Goal: Information Seeking & Learning: Learn about a topic

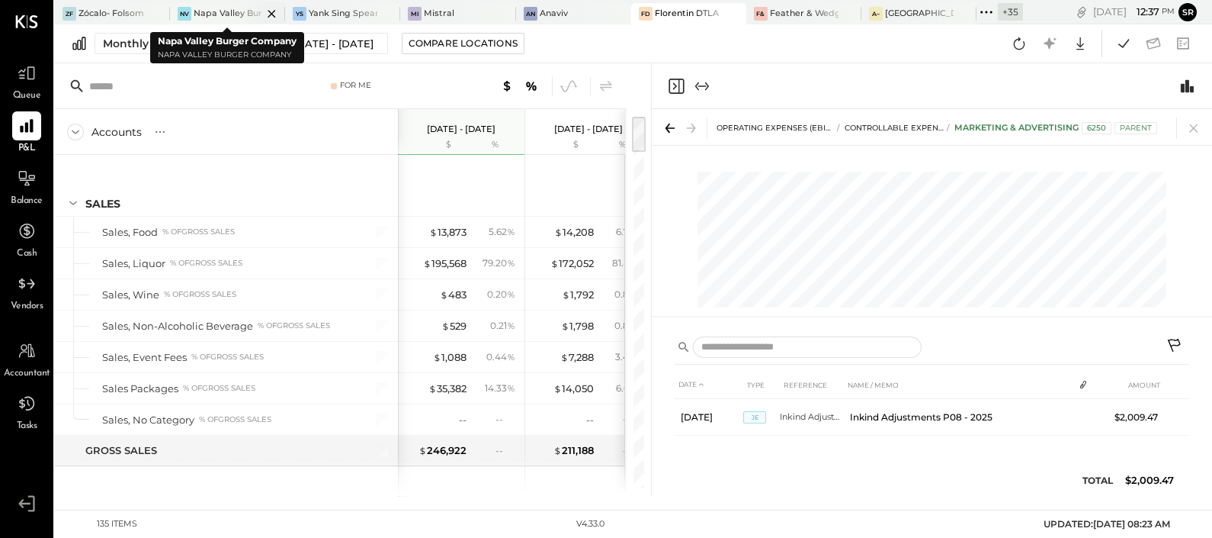
click at [220, 12] on div "Napa Valley Burger Company" at bounding box center [228, 14] width 69 height 12
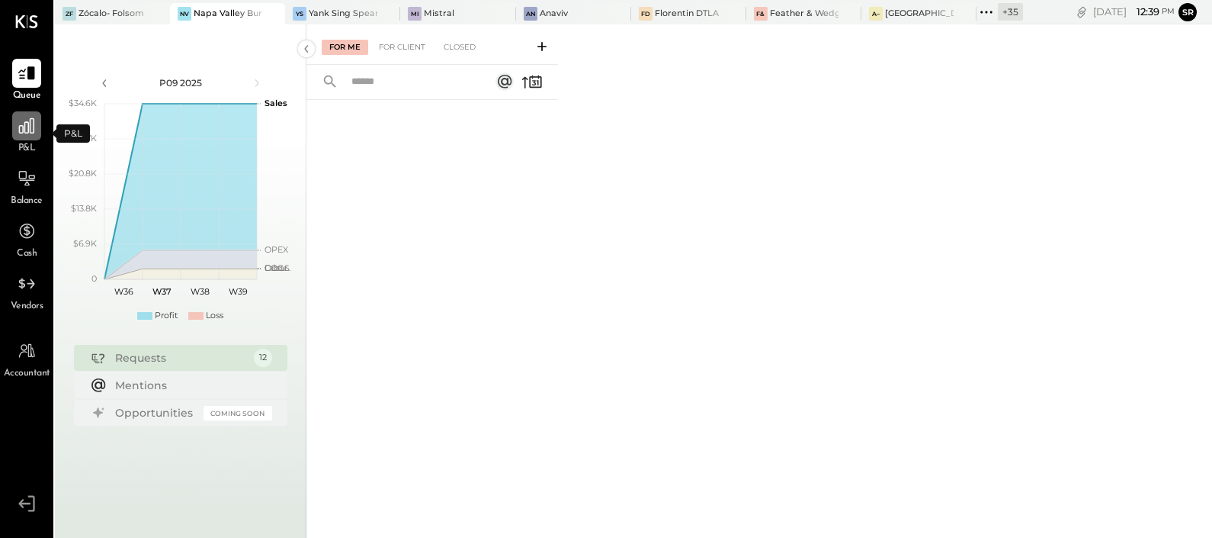
click at [30, 133] on icon at bounding box center [27, 126] width 20 height 20
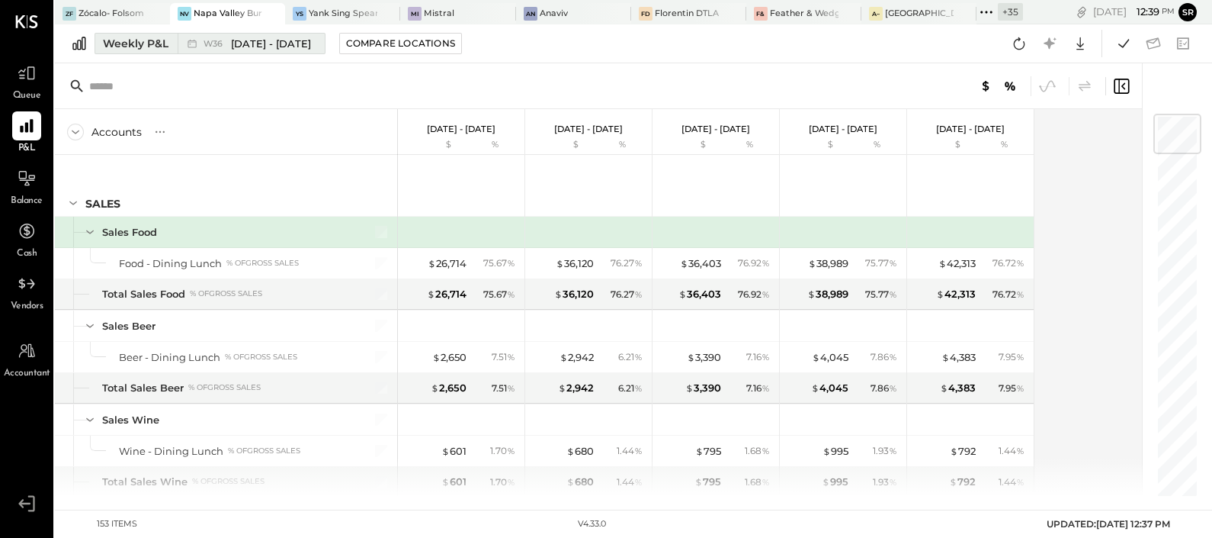
click at [256, 46] on span "[DATE] - [DATE]" at bounding box center [271, 44] width 80 height 14
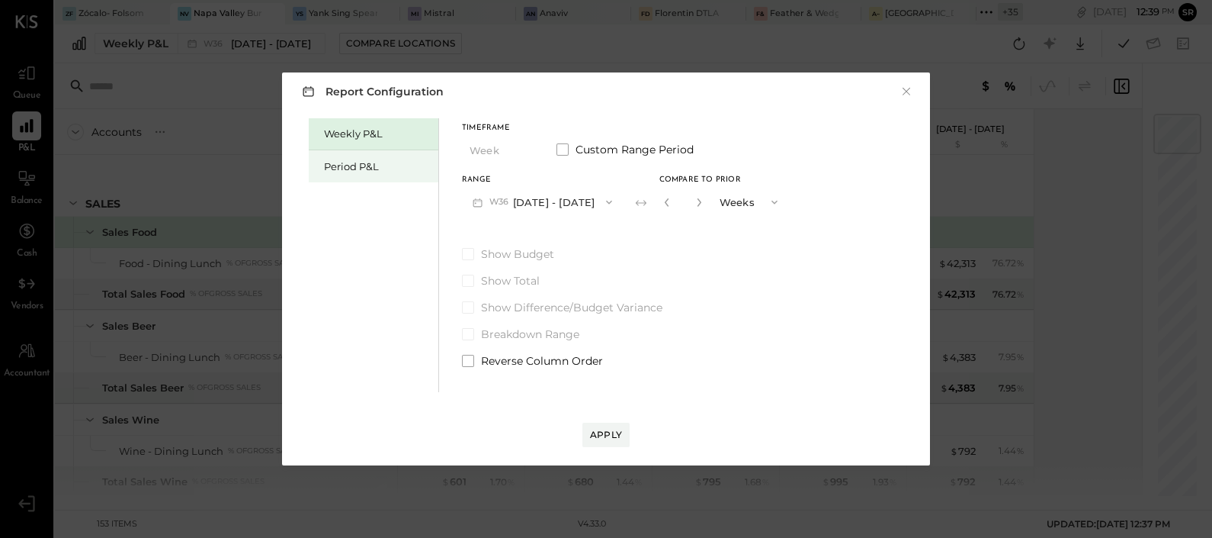
click at [358, 170] on div "Period P&L" at bounding box center [377, 166] width 107 height 14
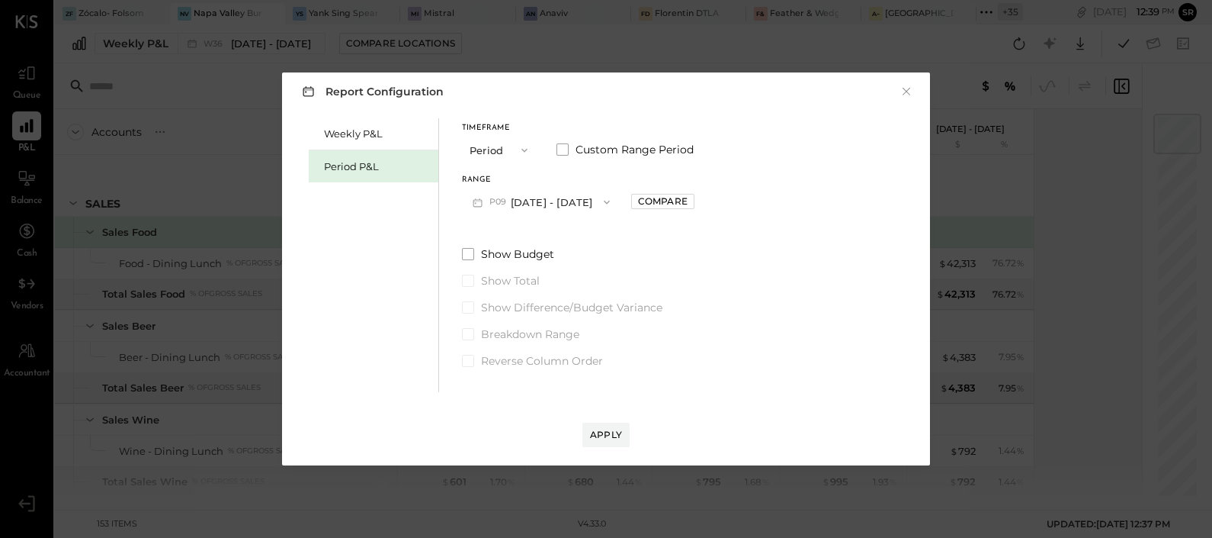
click at [578, 201] on button "P09 [DATE] - [DATE]" at bounding box center [541, 202] width 159 height 28
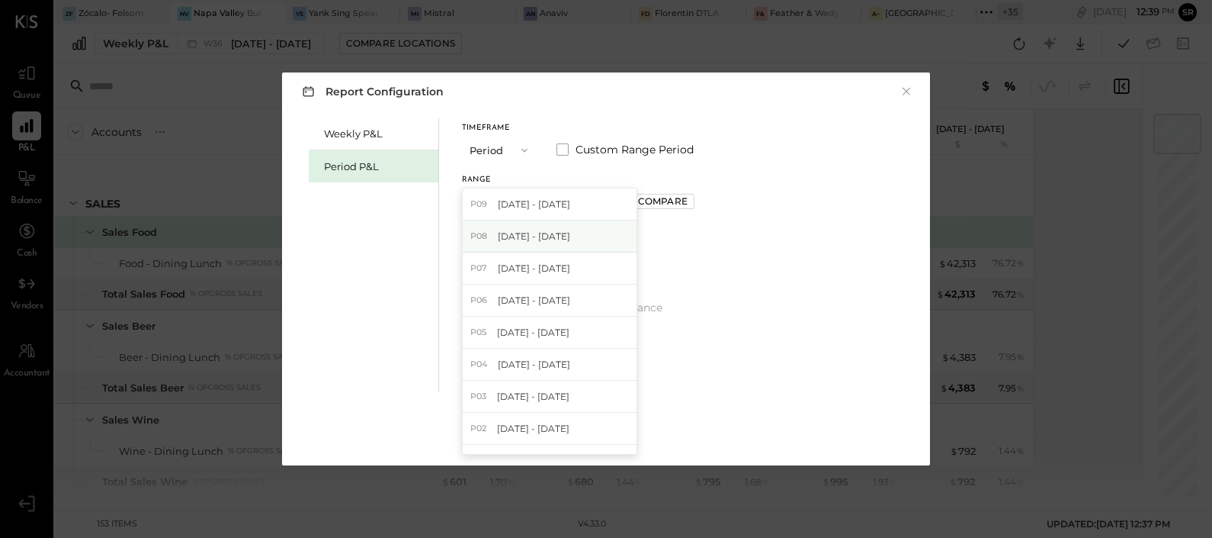
click at [552, 237] on span "[DATE] - [DATE]" at bounding box center [534, 235] width 72 height 13
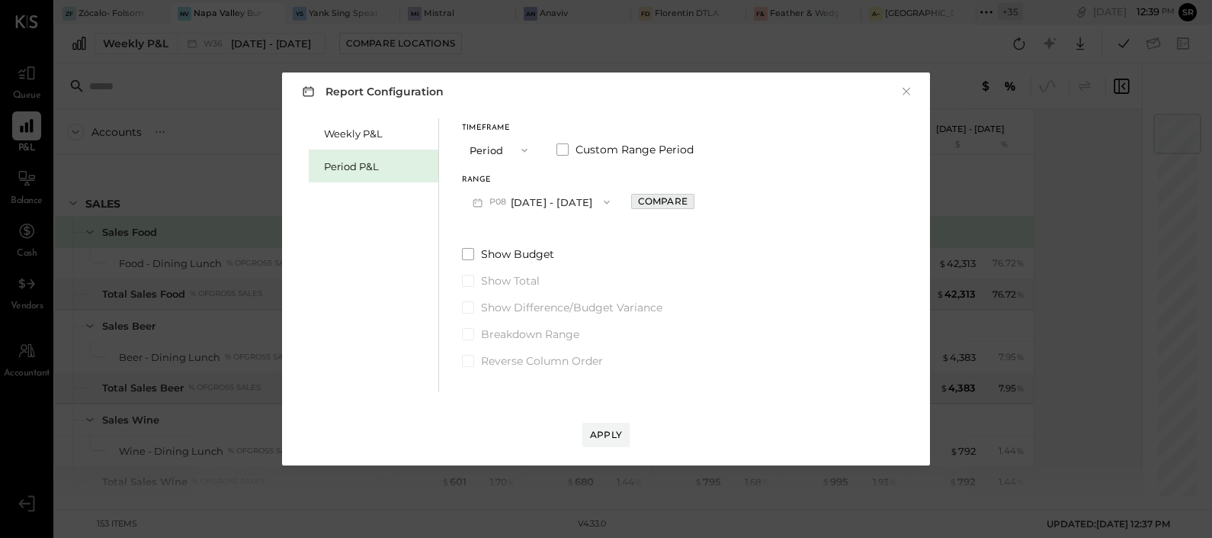
click at [667, 202] on div "Compare" at bounding box center [663, 200] width 50 height 13
click at [701, 199] on div "*" at bounding box center [680, 202] width 47 height 28
click at [692, 202] on icon "button" at bounding box center [696, 201] width 9 height 9
type input "*"
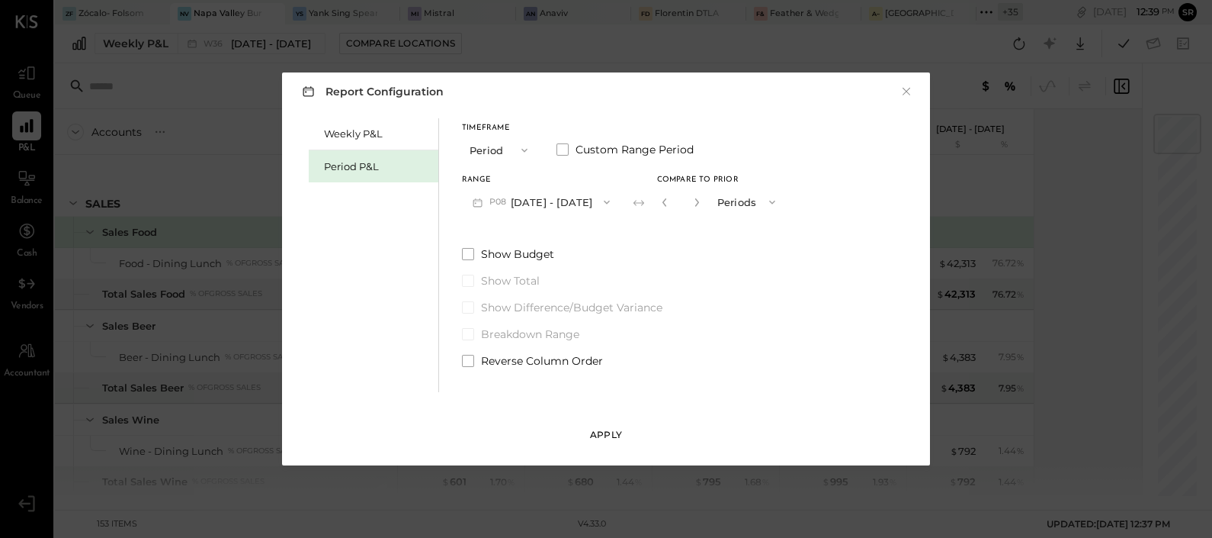
click at [605, 438] on div "Apply" at bounding box center [606, 434] width 32 height 13
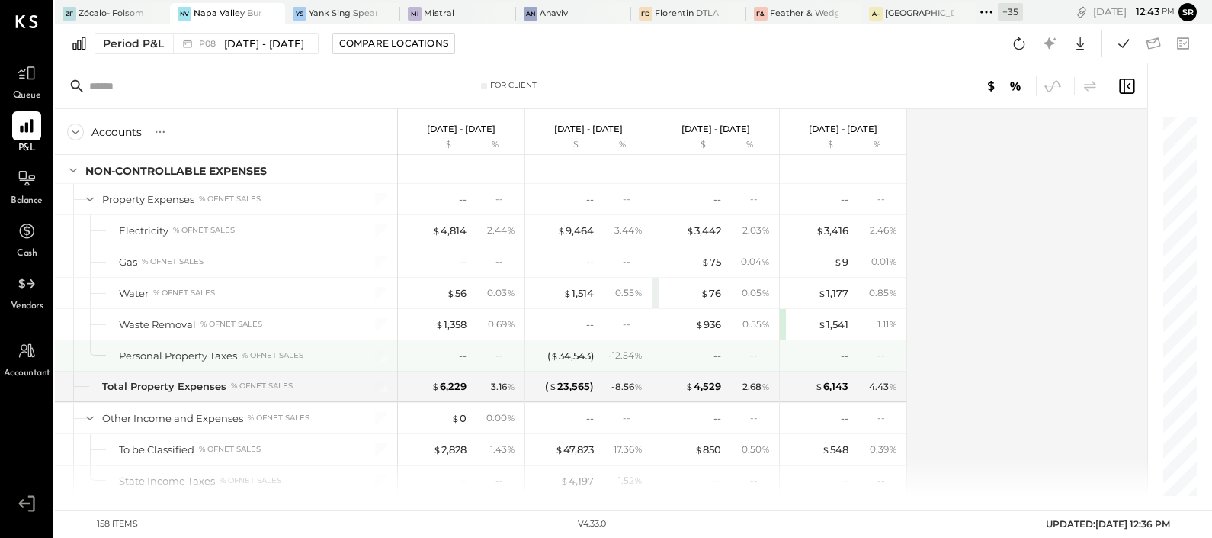
scroll to position [3812, 0]
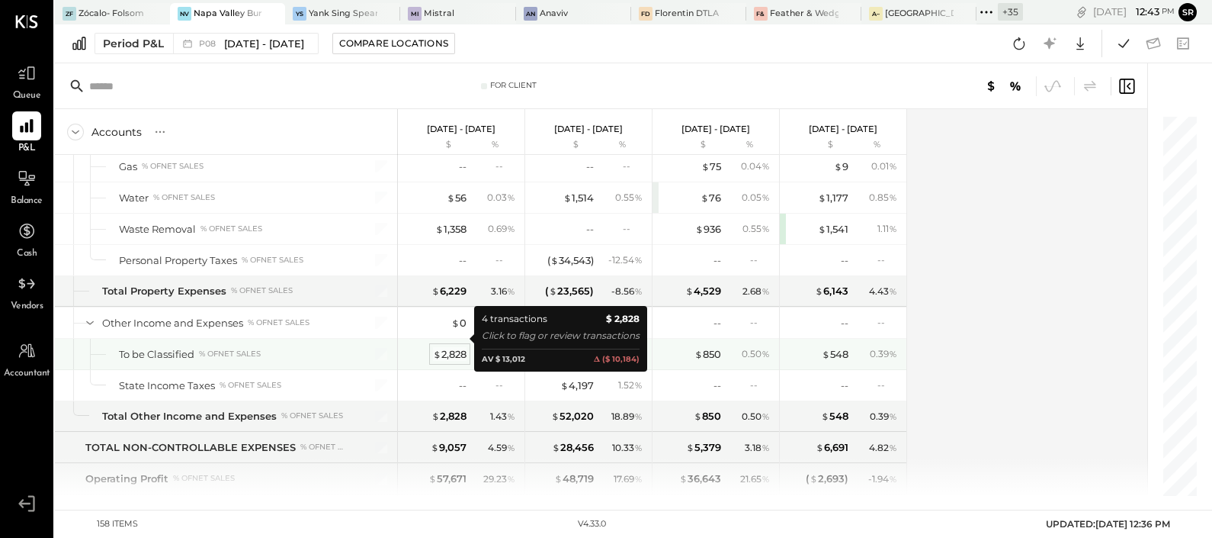
click at [454, 347] on div "$ 2,828" at bounding box center [450, 354] width 34 height 14
